Goal: Transaction & Acquisition: Purchase product/service

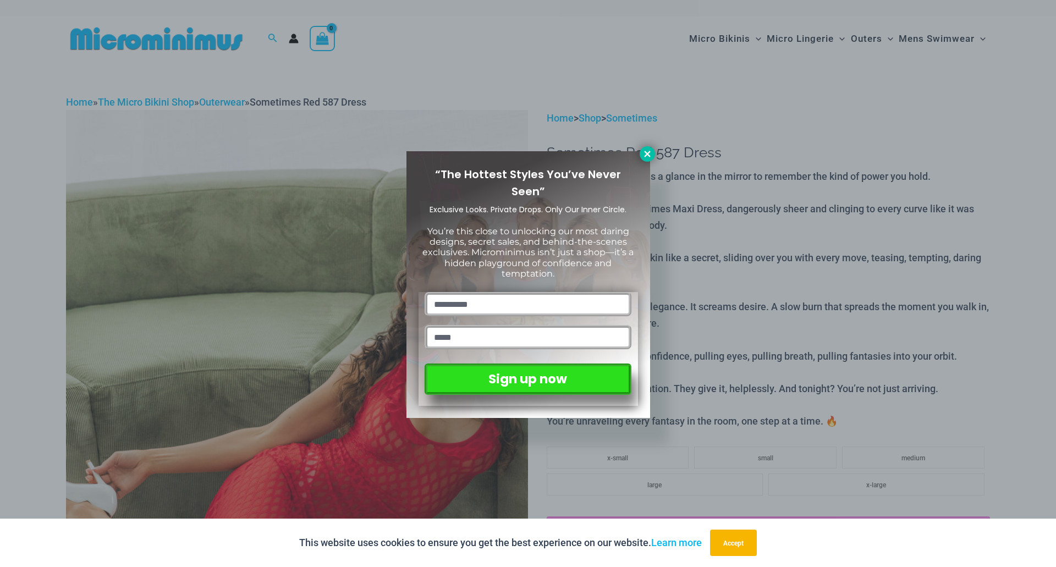
click at [647, 158] on icon at bounding box center [647, 154] width 10 height 10
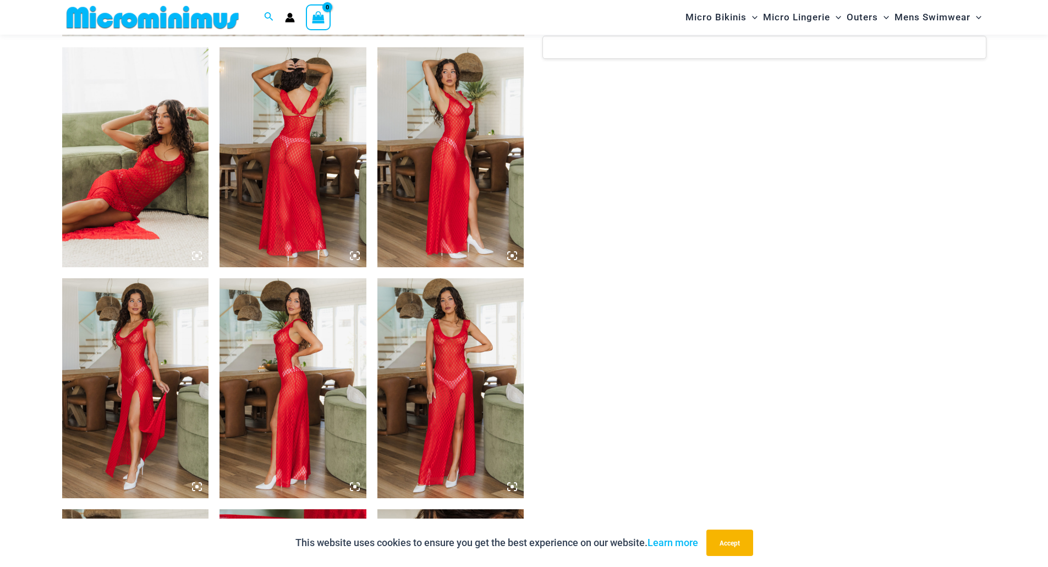
scroll to position [926, 0]
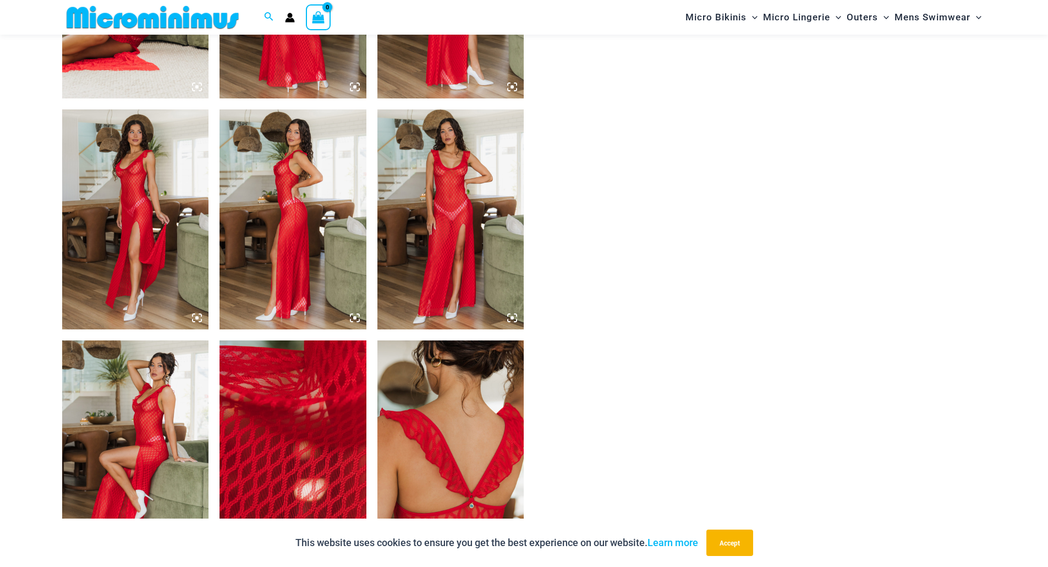
click at [322, 167] on img at bounding box center [292, 219] width 147 height 220
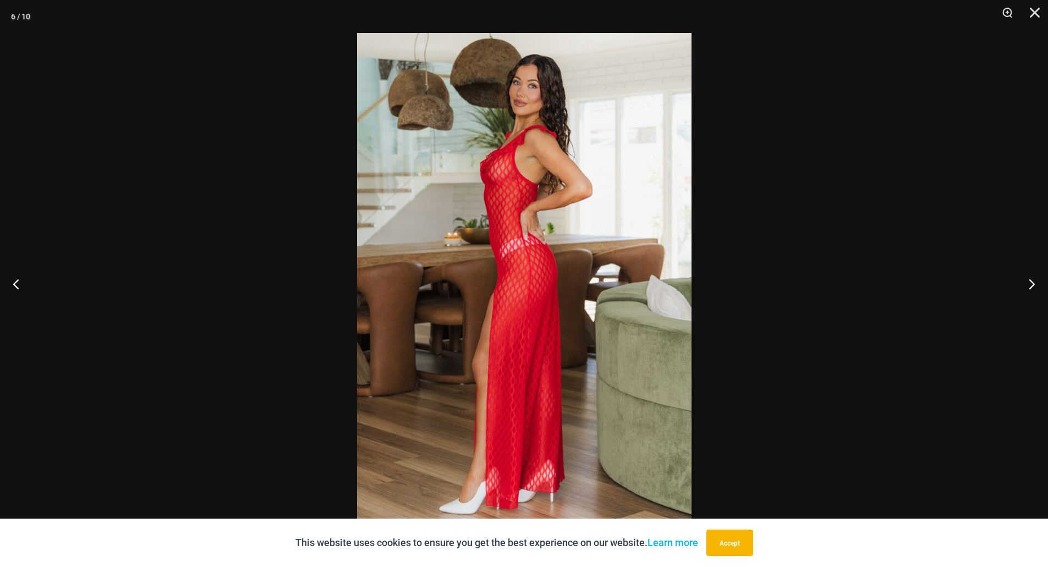
click at [807, 147] on div at bounding box center [524, 283] width 1048 height 567
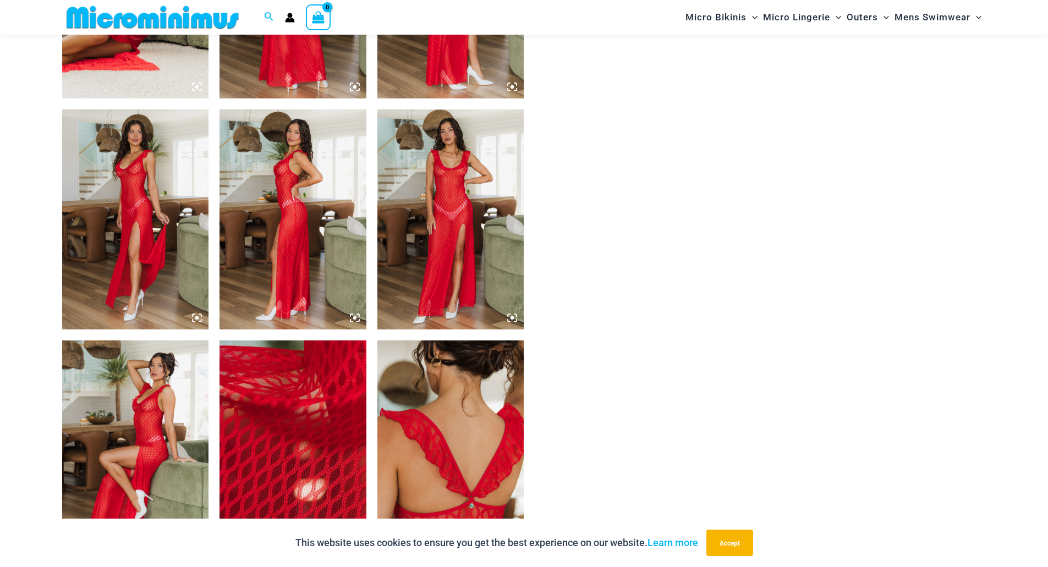
click at [417, 283] on img at bounding box center [450, 219] width 147 height 220
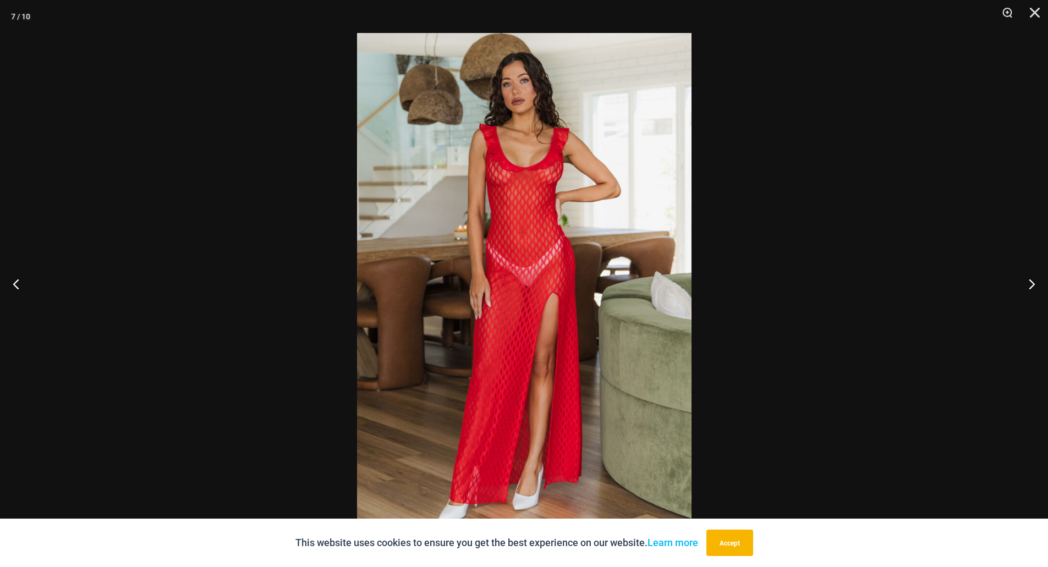
click at [771, 236] on div at bounding box center [524, 283] width 1048 height 567
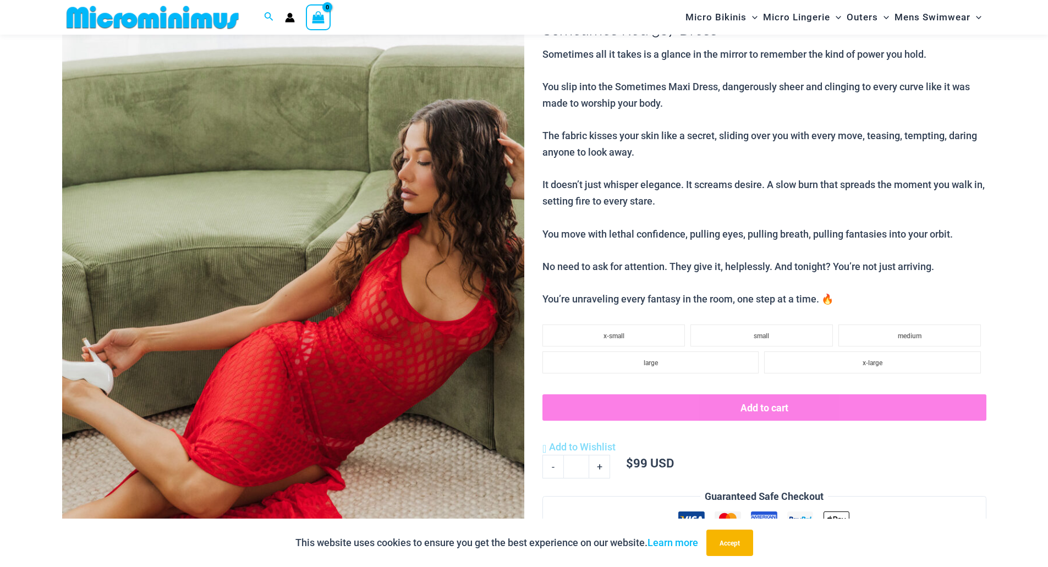
scroll to position [440, 0]
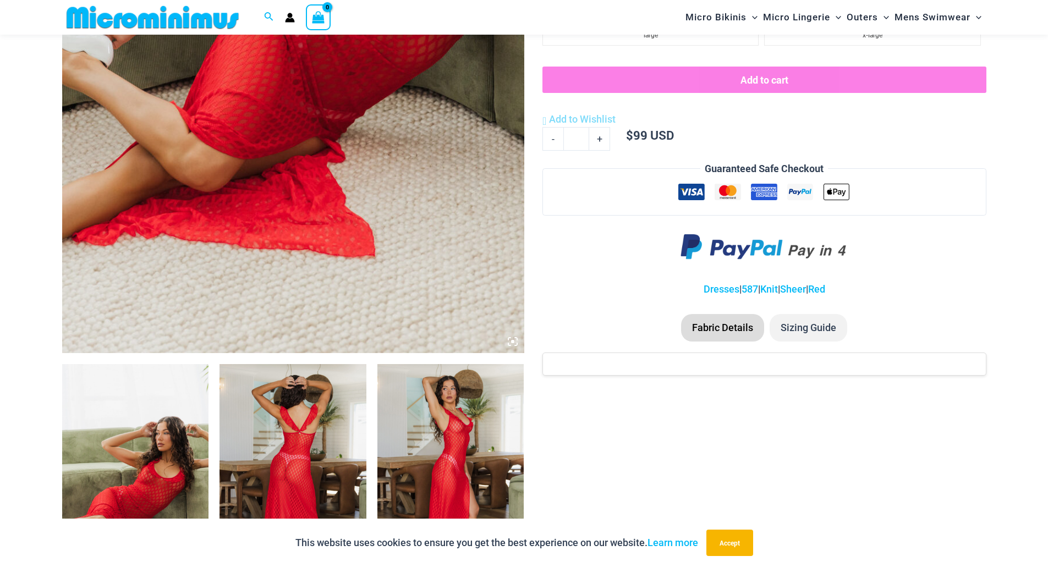
click at [785, 327] on li "Sizing Guide" at bounding box center [808, 327] width 78 height 27
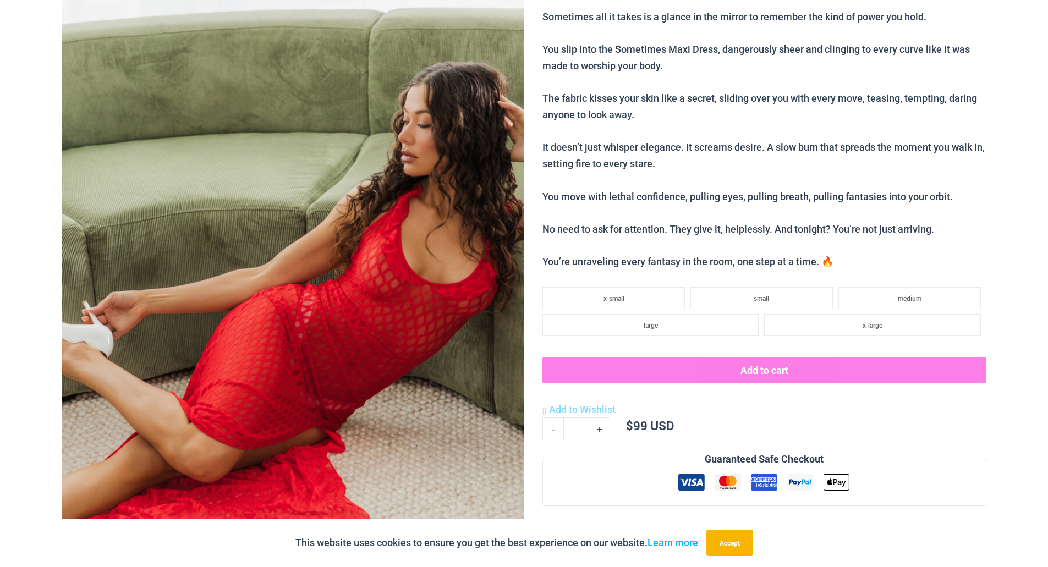
scroll to position [0, 0]
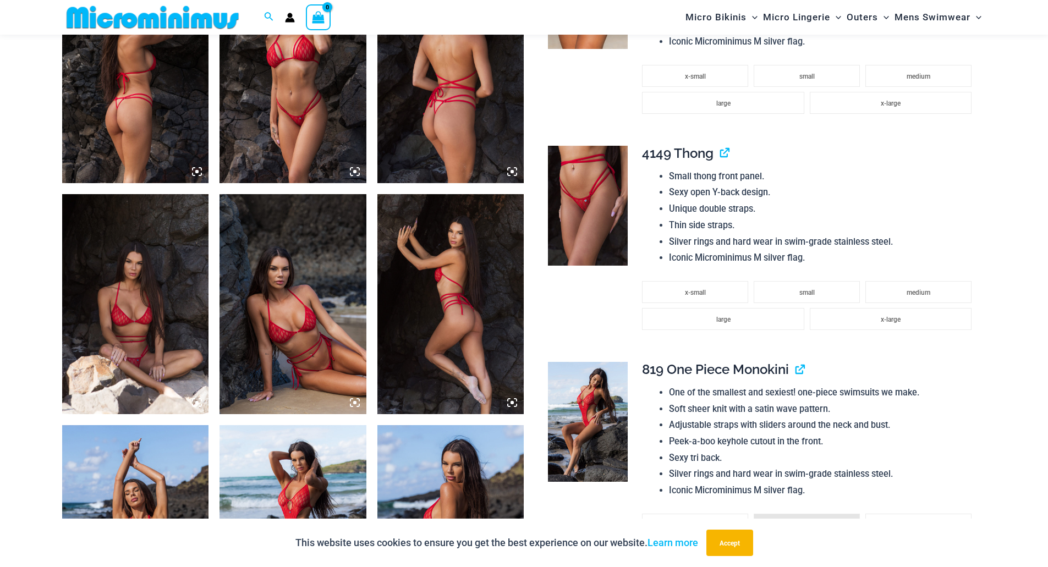
scroll to position [925, 0]
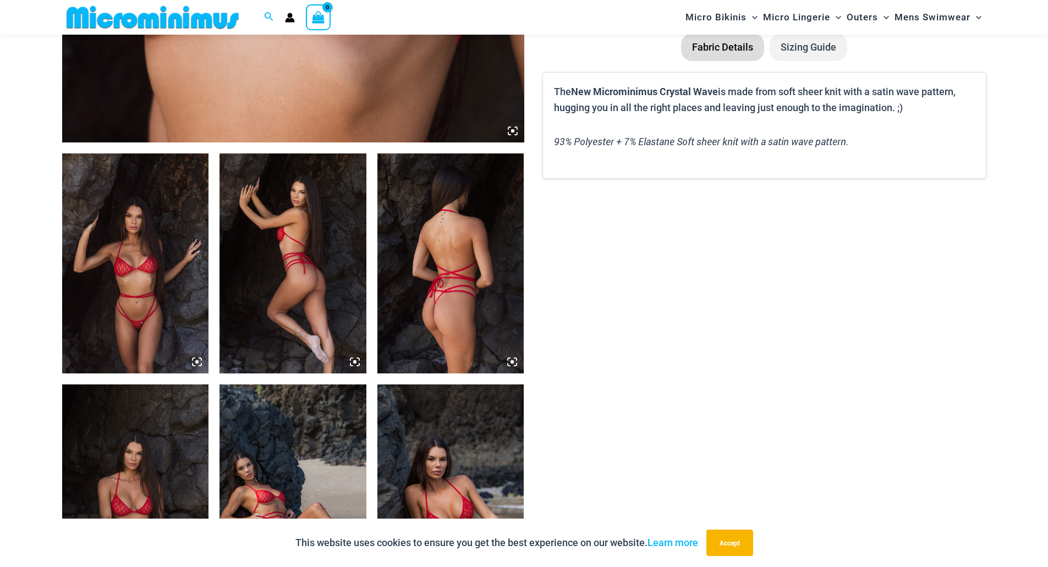
scroll to position [981, 0]
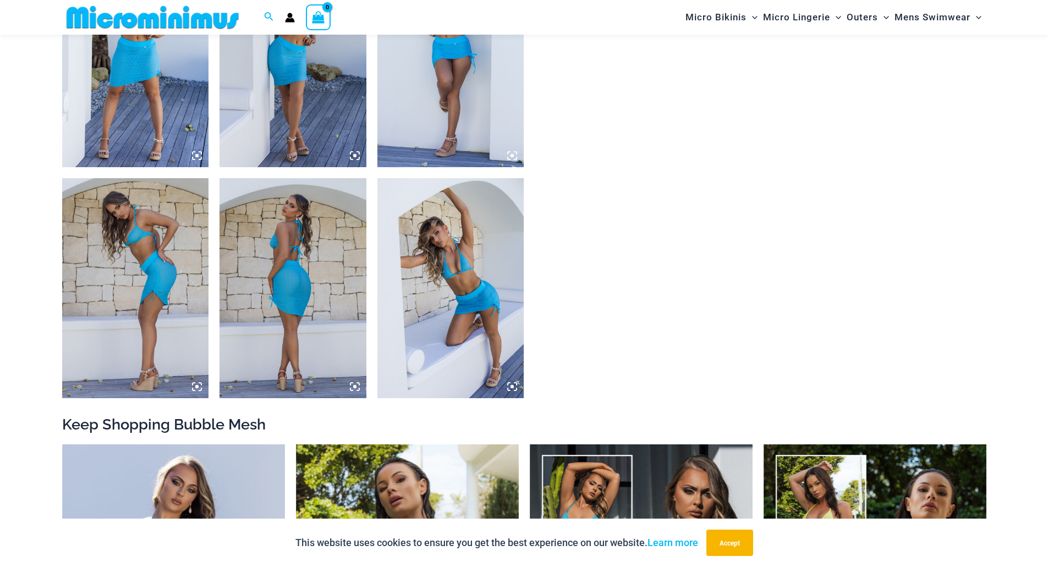
scroll to position [1027, 0]
